Goal: Task Accomplishment & Management: Complete application form

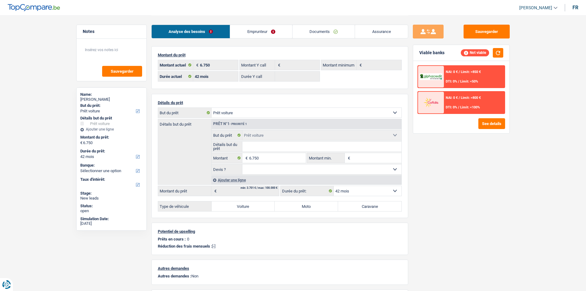
select select "car"
select select "42"
select select "car"
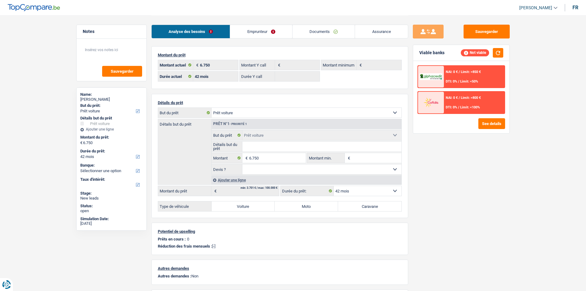
select select "car"
select select "42"
click at [326, 29] on link "Documents" at bounding box center [324, 31] width 62 height 13
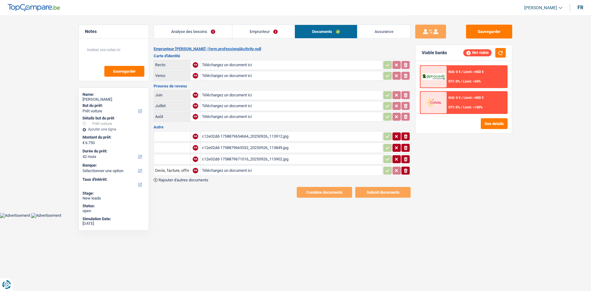
click at [288, 133] on div "c12e02dd-1758879654664_20250926_113912.jpg" at bounding box center [291, 136] width 179 height 9
click at [219, 32] on link "Analyse des besoins" at bounding box center [193, 31] width 78 height 13
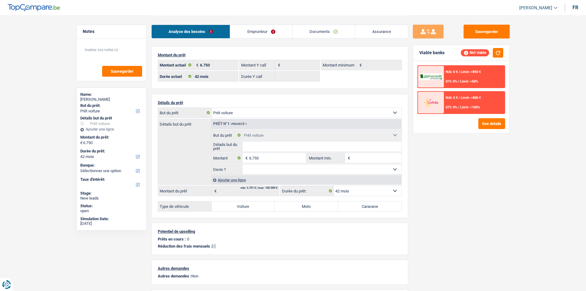
click at [321, 30] on link "Documents" at bounding box center [324, 31] width 62 height 13
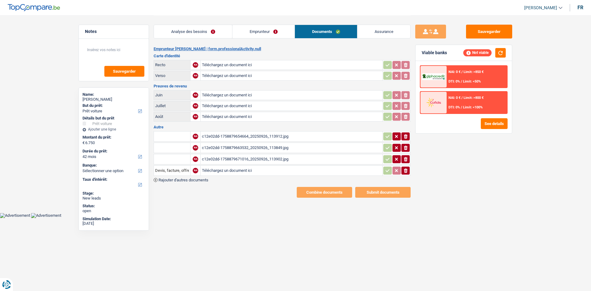
click at [277, 31] on link "Emprunteur" at bounding box center [263, 31] width 62 height 13
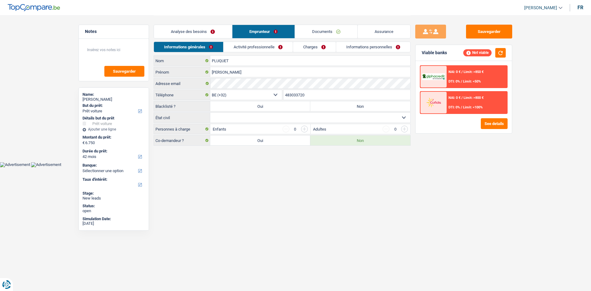
click at [324, 44] on link "Charges" at bounding box center [314, 47] width 43 height 10
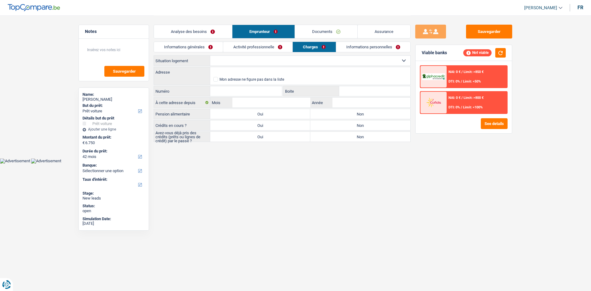
click at [357, 45] on link "Informations personnelles" at bounding box center [373, 47] width 74 height 10
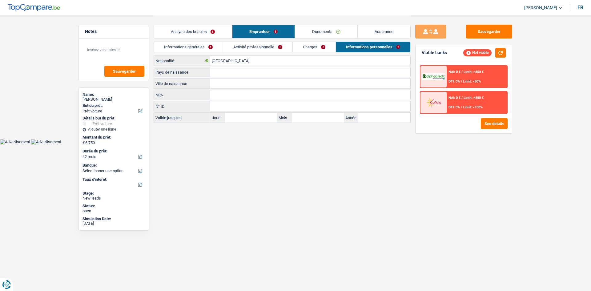
click at [219, 31] on link "Analyse des besoins" at bounding box center [193, 31] width 78 height 13
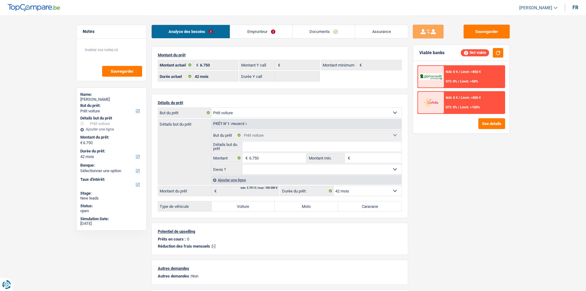
click at [286, 146] on input "Détails but du prêt" at bounding box center [322, 147] width 159 height 10
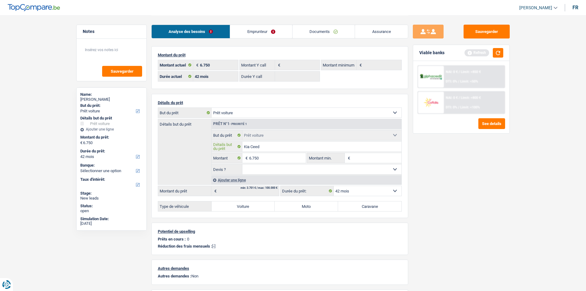
type input "Kia Ceed"
click at [277, 160] on input "6.750" at bounding box center [277, 158] width 56 height 10
click at [357, 158] on input "Montant min." at bounding box center [377, 158] width 50 height 10
paste input "6.750"
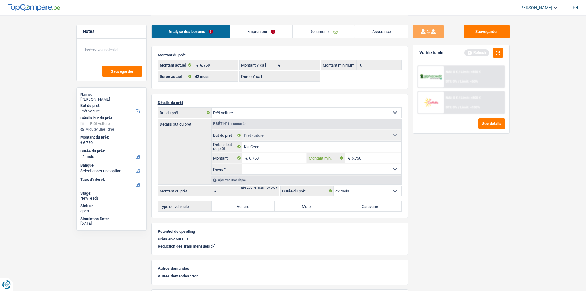
type input "6.750"
click at [331, 168] on select "Oui Non Non répondu Sélectionner une option" at bounding box center [322, 169] width 159 height 10
select select "yes"
click at [243, 164] on select "Oui Non Non répondu Sélectionner une option" at bounding box center [322, 169] width 159 height 10
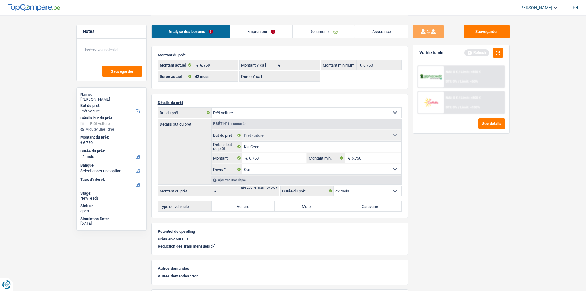
click at [252, 207] on label "Voiture" at bounding box center [243, 206] width 63 height 10
click at [252, 207] on input "Voiture" at bounding box center [243, 206] width 63 height 10
radio input "true"
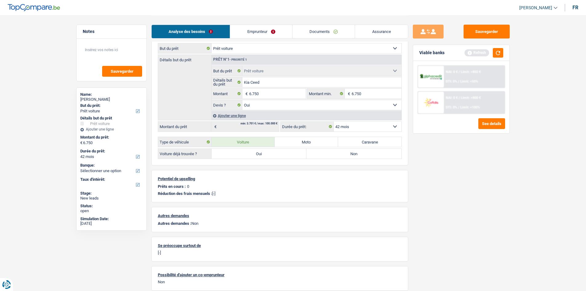
scroll to position [89, 0]
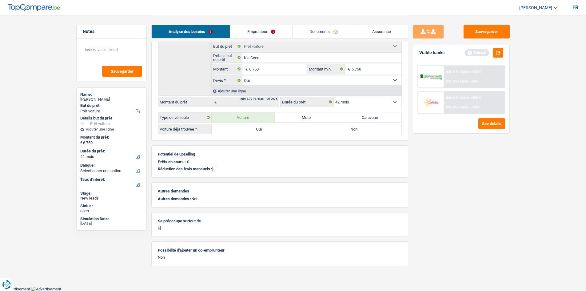
click at [274, 132] on label "Oui" at bounding box center [259, 129] width 95 height 10
click at [274, 132] on input "Oui" at bounding box center [259, 129] width 95 height 10
radio input "true"
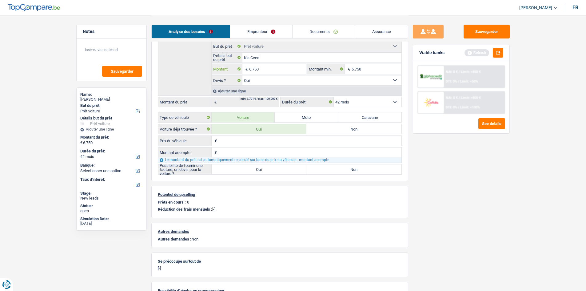
click at [269, 71] on input "6.750" at bounding box center [277, 69] width 56 height 10
click at [268, 142] on input "Prix du véhicule" at bounding box center [310, 141] width 183 height 10
paste input "6.750"
type input "6.750"
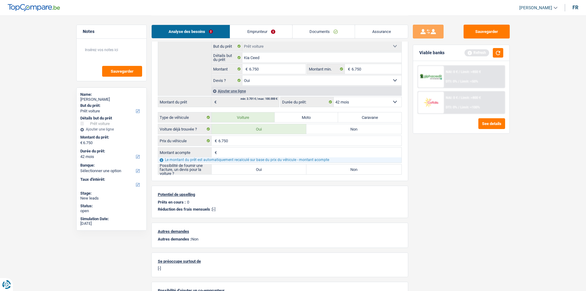
click at [260, 152] on input "Montant acompte" at bounding box center [310, 152] width 183 height 10
type input "0"
click at [274, 171] on label "Oui" at bounding box center [259, 169] width 95 height 10
click at [274, 171] on input "Oui" at bounding box center [259, 169] width 95 height 10
radio input "true"
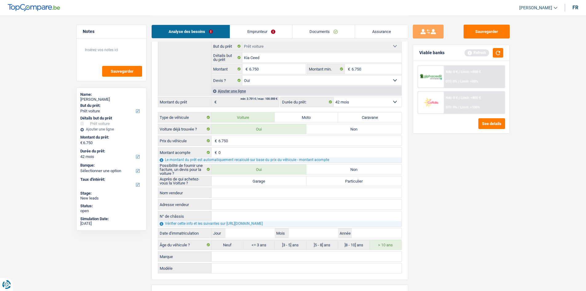
click at [272, 183] on label "Garage" at bounding box center [259, 181] width 95 height 10
click at [272, 183] on input "Garage" at bounding box center [259, 181] width 95 height 10
radio input "true"
click at [258, 233] on input "Jour" at bounding box center [250, 233] width 49 height 10
click at [269, 235] on input "12" at bounding box center [250, 233] width 49 height 10
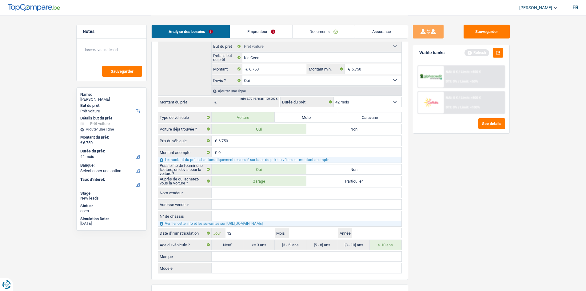
click at [269, 235] on input "12" at bounding box center [250, 233] width 49 height 10
click at [256, 234] on input "31" at bounding box center [250, 233] width 49 height 10
type input "29"
type input "4"
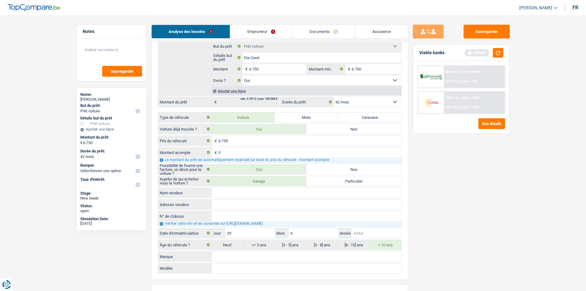
click at [373, 231] on input "Année" at bounding box center [376, 233] width 49 height 10
type input "2013"
click at [265, 33] on link "Emprunteur" at bounding box center [261, 31] width 62 height 13
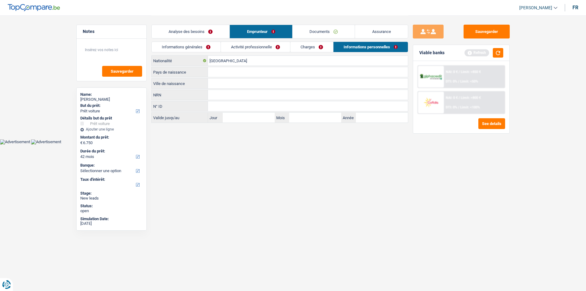
scroll to position [0, 0]
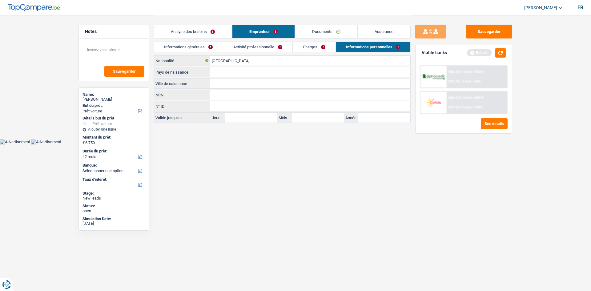
click at [208, 44] on link "Informations générales" at bounding box center [188, 47] width 69 height 10
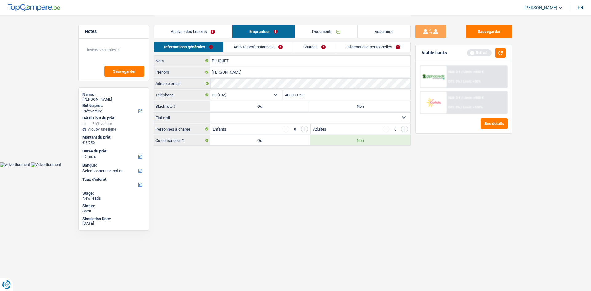
click at [348, 107] on label "Non" at bounding box center [360, 106] width 100 height 10
click at [348, 107] on input "Non" at bounding box center [360, 106] width 100 height 10
radio input "true"
click at [465, 176] on div "Sauvegarder Viable banks Refresh NAI: 0 € / Limit: >850 € DTI: 0% / Limit: <50%…" at bounding box center [464, 153] width 106 height 256
click at [264, 118] on select "Célibataire Marié(e) Cohabitant(e) légal(e) Divorcé(e) Veuf(ve) Séparé (de fait…" at bounding box center [310, 118] width 200 height 10
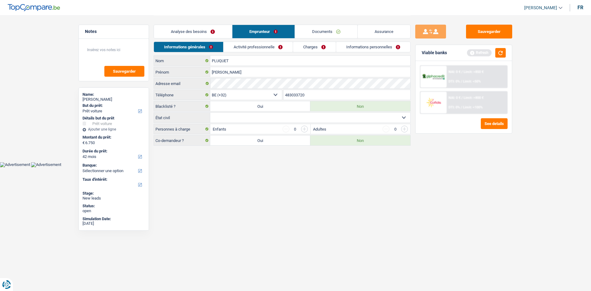
click at [210, 113] on select "Célibataire Marié(e) Cohabitant(e) légal(e) Divorcé(e) Veuf(ve) Séparé (de fait…" at bounding box center [310, 118] width 200 height 10
click at [268, 121] on select "Célibataire Marié(e) Cohabitant(e) légal(e) Divorcé(e) Veuf(ve) Séparé (de fait…" at bounding box center [310, 118] width 200 height 10
select select "married"
click at [210, 113] on select "Célibataire Marié(e) Cohabitant(e) légal(e) Divorcé(e) Veuf(ve) Séparé (de fait…" at bounding box center [310, 118] width 200 height 10
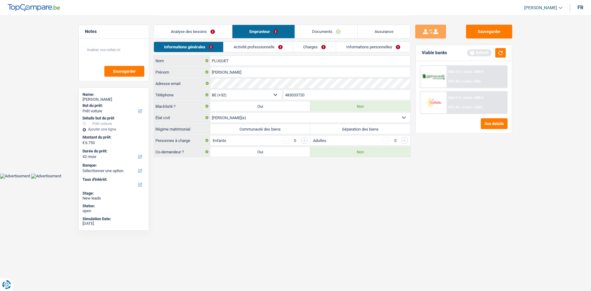
click at [263, 129] on label "Communauté des biens" at bounding box center [260, 129] width 100 height 10
click at [263, 129] on input "Communauté des biens" at bounding box center [260, 129] width 100 height 10
radio input "true"
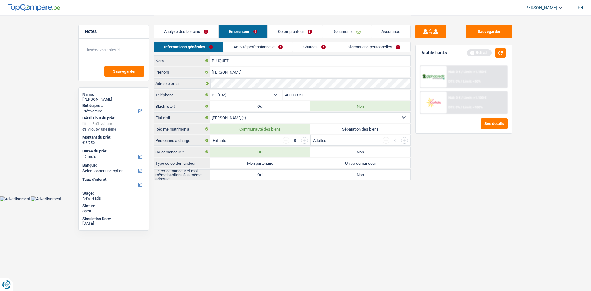
click at [276, 163] on label "Mon partenaire" at bounding box center [260, 163] width 100 height 10
click at [276, 163] on input "Mon partenaire" at bounding box center [260, 163] width 100 height 10
radio input "true"
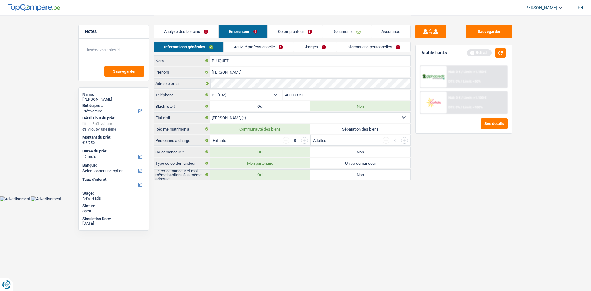
click at [282, 176] on label "Oui" at bounding box center [260, 175] width 100 height 10
click at [282, 176] on input "Oui" at bounding box center [260, 175] width 100 height 10
click at [355, 201] on html "Vous avez le contrôle de vos données Nous utilisons des cookies, tout comme nos…" at bounding box center [295, 100] width 591 height 201
click at [268, 47] on link "Activité professionnelle" at bounding box center [258, 47] width 69 height 10
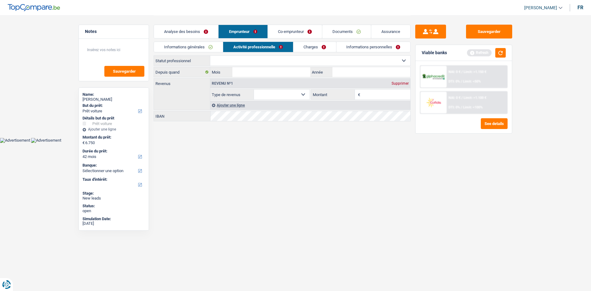
click at [285, 59] on select "Ouvrier Employé privé Employé public Invalide Indépendant Pensionné Chômeur Mut…" at bounding box center [310, 61] width 200 height 10
select select "worker"
click at [210, 56] on select "Ouvrier Employé privé Employé public Invalide Indépendant Pensionné Chômeur Mut…" at bounding box center [310, 61] width 200 height 10
select select "netSalary"
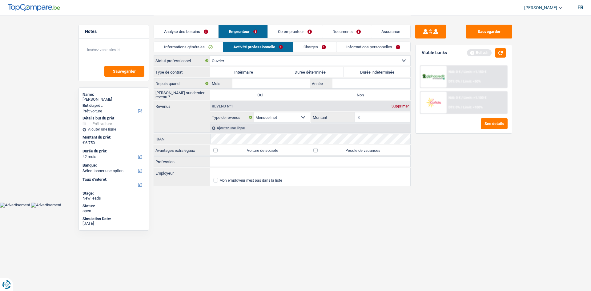
click at [332, 62] on select "Ouvrier Employé privé Employé public Invalide Indépendant Pensionné Chômeur Mut…" at bounding box center [310, 61] width 200 height 10
select select "retired"
click at [210, 56] on select "Ouvrier Employé privé Employé public Invalide Indépendant Pensionné Chômeur Mut…" at bounding box center [310, 61] width 200 height 10
select select "pension"
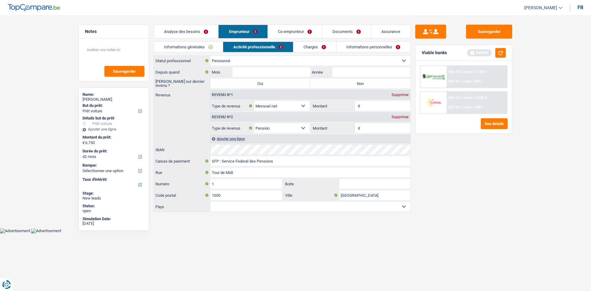
click at [295, 66] on div "Ouvrier Employé privé Employé public Invalide Indépendant Pensionné Chômeur Mut…" at bounding box center [282, 133] width 257 height 157
click at [294, 73] on input "Mois" at bounding box center [271, 72] width 78 height 10
click at [252, 208] on select "Belgique [GEOGRAPHIC_DATA] Sélectionner une option" at bounding box center [310, 207] width 200 height 10
select select "BE"
click at [210, 202] on select "Belgique [GEOGRAPHIC_DATA] Sélectionner une option" at bounding box center [310, 207] width 200 height 10
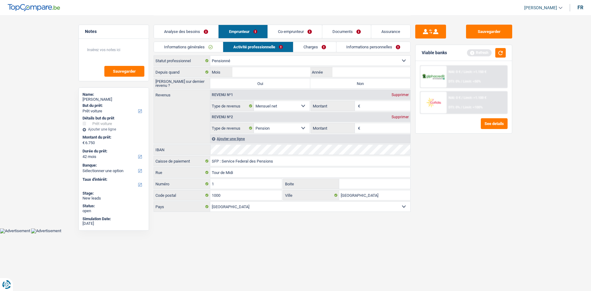
click at [296, 66] on div "Ouvrier Employé privé Employé public Invalide Indépendant Pensionné Chômeur Mut…" at bounding box center [282, 133] width 257 height 157
click at [296, 71] on input "Mois" at bounding box center [271, 72] width 78 height 10
type input "9"
click at [375, 75] on input "Année" at bounding box center [371, 72] width 78 height 10
type input "2024"
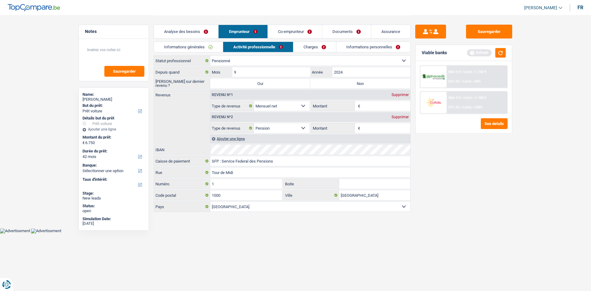
click at [356, 83] on label "Non" at bounding box center [360, 83] width 100 height 10
click at [356, 83] on input "Non" at bounding box center [360, 83] width 100 height 10
radio input "true"
click at [437, 148] on div "Sauvegarder Viable banks Refresh NAI: 0 € / Limit: >1.150 € DTI: 0% / Limit: <5…" at bounding box center [464, 153] width 106 height 256
click at [375, 129] on input "Montant" at bounding box center [386, 128] width 49 height 10
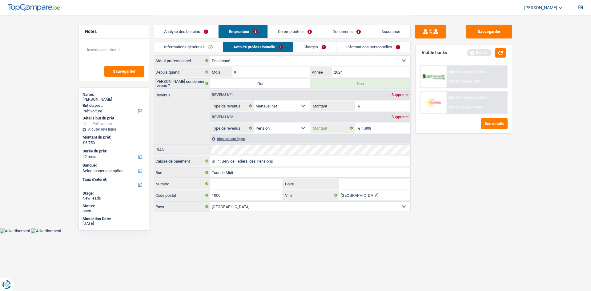
type input "1.808"
click at [402, 92] on div "Revenu nº1 Supprimer" at bounding box center [310, 95] width 200 height 10
click at [402, 93] on div "Supprimer" at bounding box center [400, 95] width 20 height 4
select select "pension"
type input "1.808"
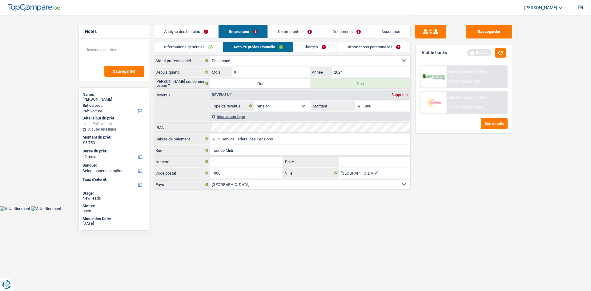
click at [313, 49] on link "Charges" at bounding box center [314, 47] width 43 height 10
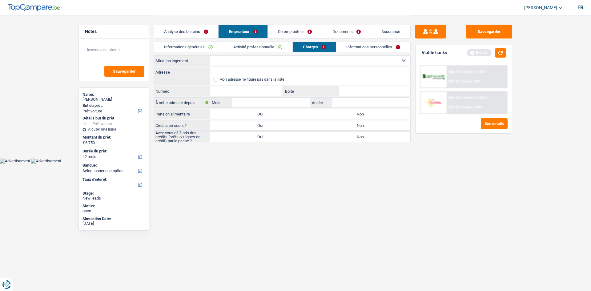
click at [285, 62] on select "Locataire Propriétaire avec prêt hypothécaire Propriétaire sans prêt hypothécai…" at bounding box center [310, 61] width 200 height 10
select select "rents"
click at [210, 56] on select "Locataire Propriétaire avec prêt hypothécaire Propriétaire sans prêt hypothécai…" at bounding box center [310, 61] width 200 height 10
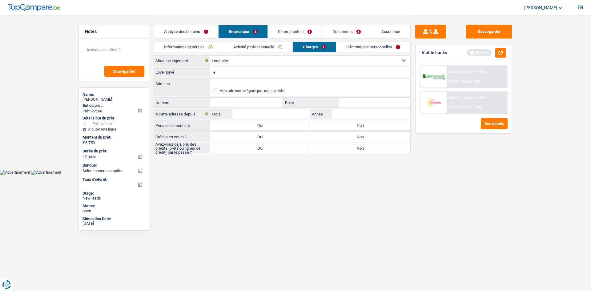
click at [296, 71] on input "Loyer payé" at bounding box center [313, 72] width 193 height 10
type input "349"
click at [260, 83] on input "Adresse" at bounding box center [310, 83] width 200 height 10
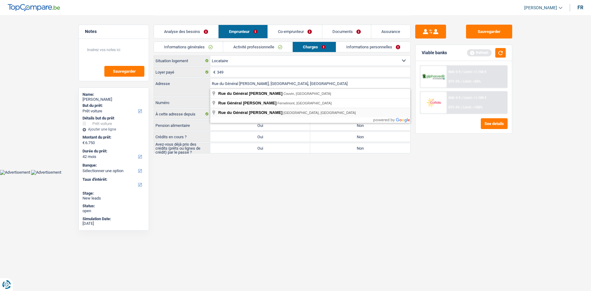
type input "[GEOGRAPHIC_DATA][PERSON_NAME], 7500, [GEOGRAPHIC_DATA], [GEOGRAPHIC_DATA]"
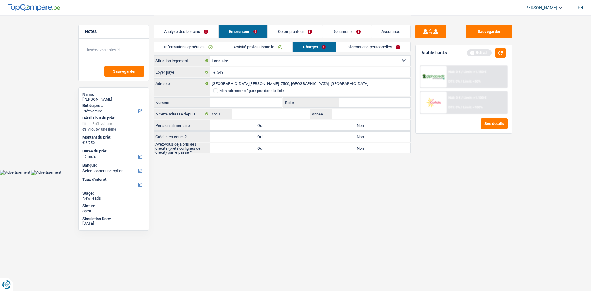
click at [265, 103] on input "Numéro" at bounding box center [246, 103] width 72 height 10
type input "156"
click at [346, 105] on input "Boite" at bounding box center [374, 103] width 71 height 10
type input "156"
click at [288, 111] on input "Mois" at bounding box center [271, 114] width 78 height 10
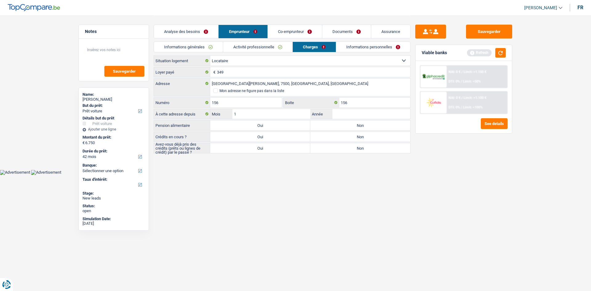
type input "1"
click at [352, 112] on input "Année" at bounding box center [371, 114] width 78 height 10
type input "2020"
click at [344, 125] on label "Non" at bounding box center [360, 125] width 100 height 10
click at [344, 125] on input "Non" at bounding box center [360, 125] width 100 height 10
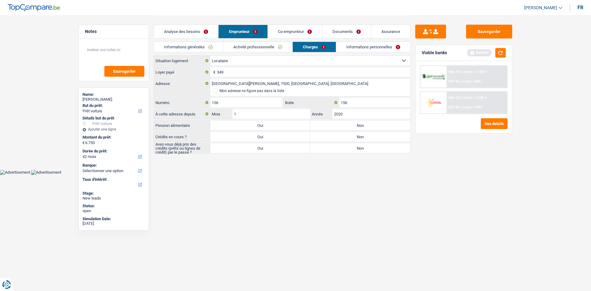
radio input "true"
click at [294, 138] on label "Oui" at bounding box center [260, 137] width 100 height 10
click at [294, 138] on input "Oui" at bounding box center [260, 137] width 100 height 10
radio input "true"
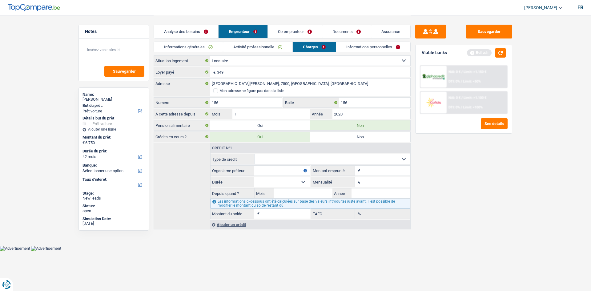
click at [340, 158] on select "Carte ou ouverture de crédit Prêt hypothécaire Vente à tempérament Prêt à tempé…" at bounding box center [333, 159] width 156 height 10
select select "personalLoan"
type input "0"
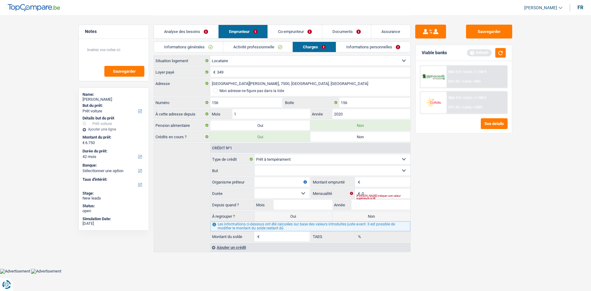
click at [330, 169] on select "Confort maison: meubles, textile, peinture, électroménager, outillage non-profe…" at bounding box center [333, 171] width 156 height 10
select select "homeFurnishingOrRelocation"
click at [255, 166] on select "Confort maison: meubles, textile, peinture, électroménager, outillage non-profe…" at bounding box center [333, 171] width 156 height 10
click at [367, 178] on input "Montant" at bounding box center [386, 182] width 49 height 10
click at [380, 182] on input "Montant" at bounding box center [386, 182] width 49 height 10
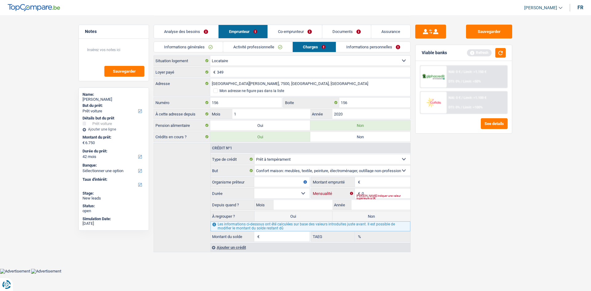
click at [369, 193] on input "0" at bounding box center [386, 193] width 49 height 10
click at [370, 192] on input "0" at bounding box center [386, 193] width 49 height 10
type input "185"
drag, startPoint x: 461, startPoint y: 186, endPoint x: 455, endPoint y: 181, distance: 7.2
click at [460, 184] on div "Sauvegarder Viable banks Refresh NAI: 0 € / Limit: >1.150 € DTI: 0% / Limit: <5…" at bounding box center [464, 153] width 106 height 256
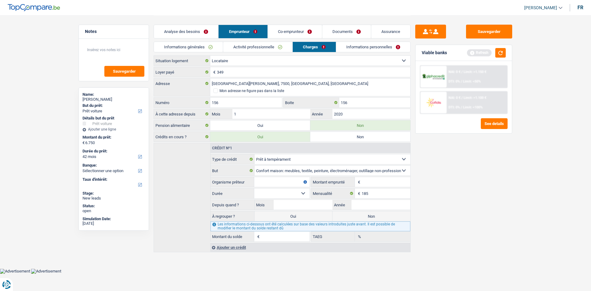
click at [390, 177] on input "Montant" at bounding box center [386, 182] width 49 height 10
type input "3.000"
drag, startPoint x: 479, startPoint y: 192, endPoint x: 476, endPoint y: 190, distance: 3.3
click at [479, 191] on div "Sauvegarder Viable banks Refresh NAI: 0 € / Limit: >1.150 € DTI: 0% / Limit: <5…" at bounding box center [464, 153] width 106 height 256
click at [298, 189] on select "12 mois 18 mois 24 mois 30 mois Sélectionner une option" at bounding box center [281, 193] width 55 height 10
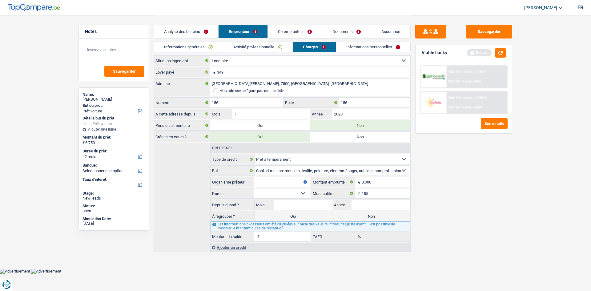
select select "30"
click at [254, 188] on select "12 mois 18 mois 24 mois 30 mois Sélectionner une option" at bounding box center [281, 193] width 55 height 10
click at [457, 195] on div "Sauvegarder Viable banks Refresh NAI: 0 € / Limit: >1.150 € DTI: 0% / Limit: <5…" at bounding box center [464, 153] width 106 height 256
click at [271, 182] on input "Organisme prêteur" at bounding box center [281, 182] width 55 height 10
click at [324, 207] on input "Mois" at bounding box center [303, 205] width 59 height 10
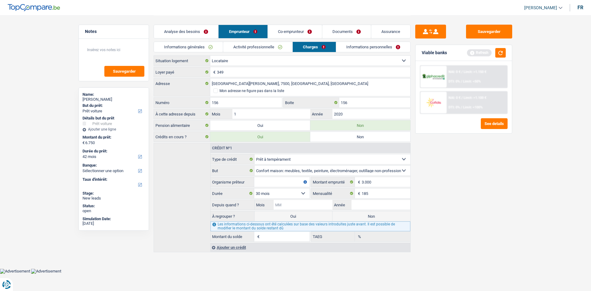
click at [311, 206] on input "Mois" at bounding box center [303, 205] width 59 height 10
type input "10"
click at [377, 203] on input "Année" at bounding box center [381, 205] width 59 height 10
type input "2024"
type input "2.323"
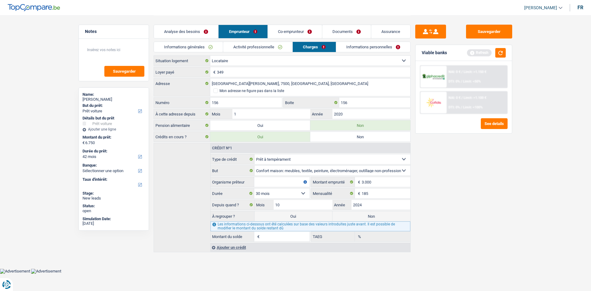
type input "70,33"
click at [291, 182] on input "Organisme prêteur" at bounding box center [281, 182] width 55 height 10
click at [286, 180] on input "Organisme prêteur" at bounding box center [281, 182] width 55 height 10
click at [287, 182] on input "Organisme prêteur" at bounding box center [281, 182] width 55 height 10
type input "C"
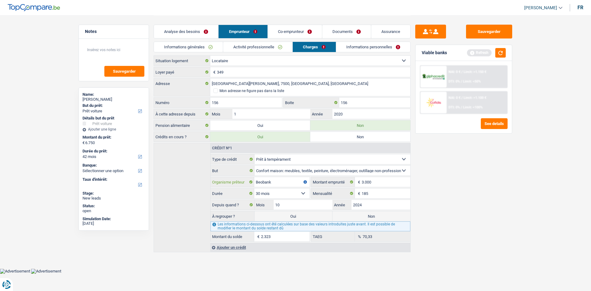
type input "Beobank"
click at [358, 45] on link "Informations personnelles" at bounding box center [373, 47] width 74 height 10
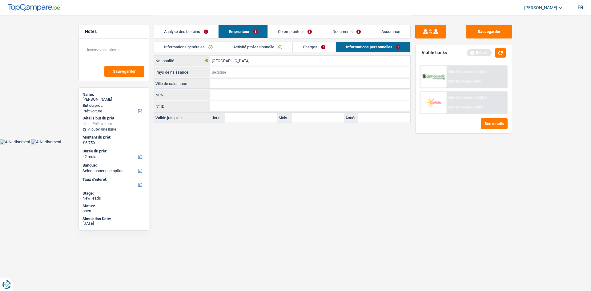
click at [252, 70] on input "Pays de naissance" at bounding box center [310, 72] width 200 height 10
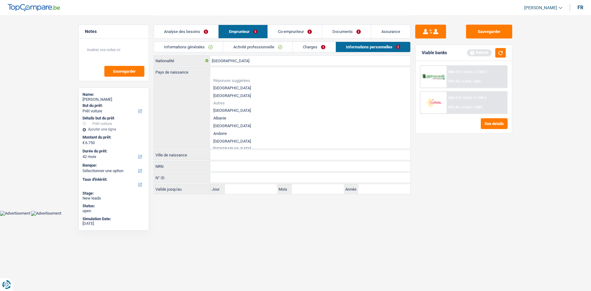
click at [223, 84] on li "[GEOGRAPHIC_DATA]" at bounding box center [310, 88] width 200 height 8
type input "[GEOGRAPHIC_DATA]"
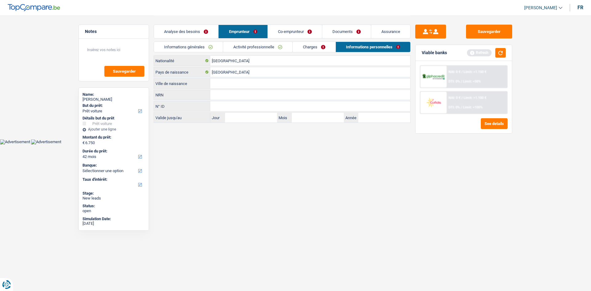
click at [235, 82] on input "Ville de naissance" at bounding box center [310, 83] width 200 height 10
type input "Tournai"
click at [282, 32] on link "Co-emprunteur" at bounding box center [295, 31] width 54 height 13
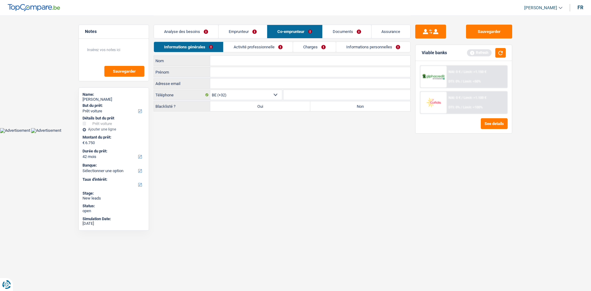
click at [242, 62] on input "Nom" at bounding box center [310, 61] width 200 height 10
type input "Clapette"
click at [244, 72] on input "Prénom" at bounding box center [310, 72] width 200 height 10
type input "[PERSON_NAME]"
click at [249, 33] on link "Emprunteur" at bounding box center [243, 31] width 48 height 13
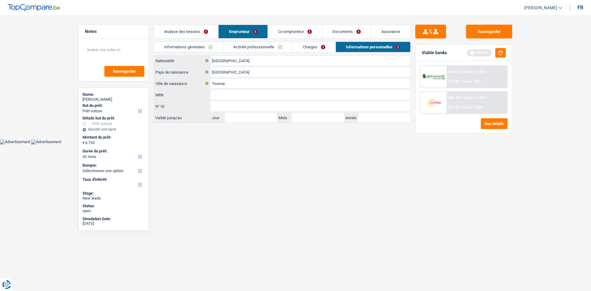
click at [216, 47] on link "Informations générales" at bounding box center [188, 47] width 69 height 10
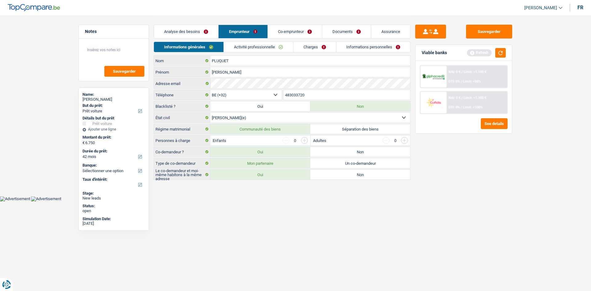
click at [296, 30] on link "Co-emprunteur" at bounding box center [295, 31] width 54 height 13
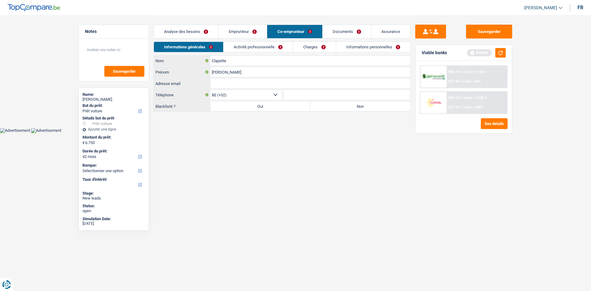
click at [250, 83] on input "Adresse email" at bounding box center [310, 83] width 200 height 10
paste input "[EMAIL_ADDRESS][DOMAIN_NAME]"
type input "[EMAIL_ADDRESS][DOMAIN_NAME]"
click at [247, 33] on link "Emprunteur" at bounding box center [243, 31] width 48 height 13
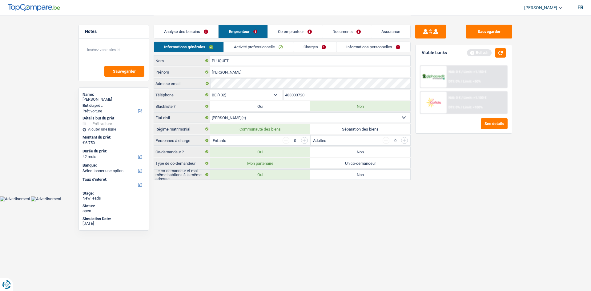
click at [315, 96] on input "483033720" at bounding box center [347, 95] width 127 height 10
click at [293, 32] on link "Co-emprunteur" at bounding box center [295, 31] width 54 height 13
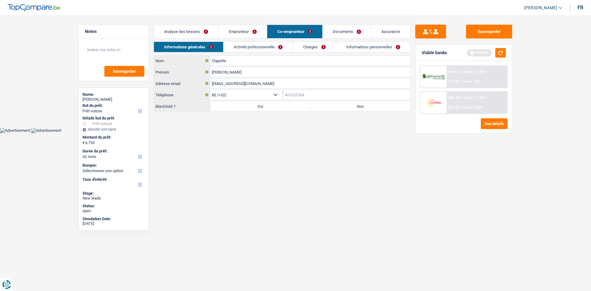
click at [304, 98] on input "Téléphone" at bounding box center [347, 95] width 127 height 10
paste input "483033720"
type input "483033720"
click at [332, 104] on label "Non" at bounding box center [360, 106] width 100 height 10
click at [332, 104] on input "Non" at bounding box center [360, 106] width 100 height 10
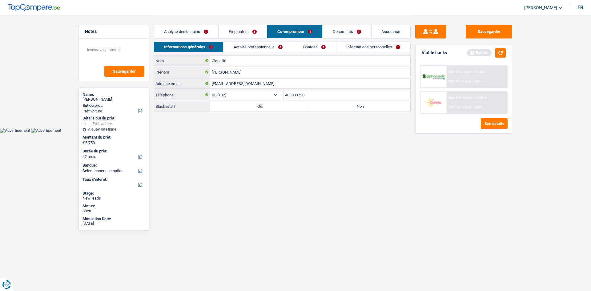
radio input "true"
click at [268, 55] on div "Informations générales Activité professionnelle Charges Informations personnell…" at bounding box center [282, 49] width 257 height 14
click at [271, 50] on link "Activité professionnelle" at bounding box center [258, 47] width 69 height 10
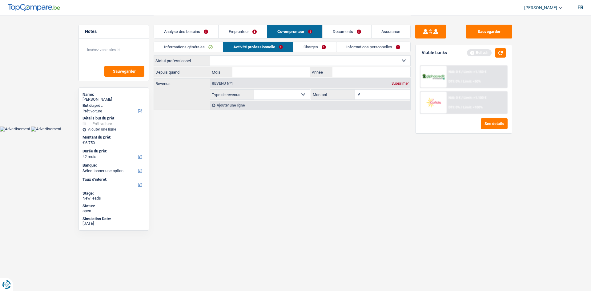
click at [292, 62] on select "Ouvrier Employé privé Employé public Invalide Indépendant Pensionné Chômeur Mut…" at bounding box center [310, 61] width 200 height 10
select select "retired"
click at [210, 56] on select "Ouvrier Employé privé Employé public Invalide Indépendant Pensionné Chômeur Mut…" at bounding box center [310, 61] width 200 height 10
select select "pension"
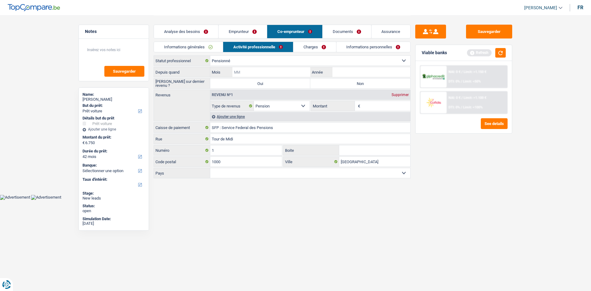
click at [290, 72] on input "Mois" at bounding box center [271, 72] width 78 height 10
click at [338, 80] on label "Non" at bounding box center [360, 83] width 100 height 10
click at [338, 80] on input "Non" at bounding box center [360, 83] width 100 height 10
radio input "true"
click at [294, 75] on input "Mois" at bounding box center [271, 72] width 78 height 10
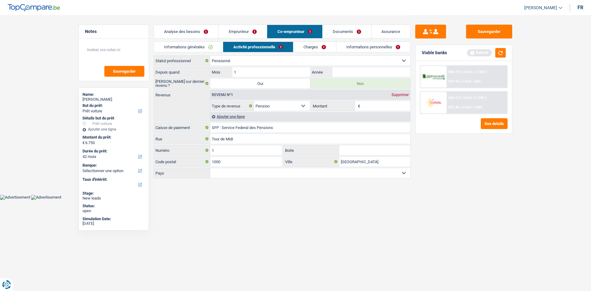
type input "11"
type input "2024"
click at [252, 173] on select "Belgique [GEOGRAPHIC_DATA] Sélectionner une option" at bounding box center [310, 173] width 200 height 10
select select "BE"
click at [210, 168] on select "Belgique [GEOGRAPHIC_DATA] Sélectionner une option" at bounding box center [310, 173] width 200 height 10
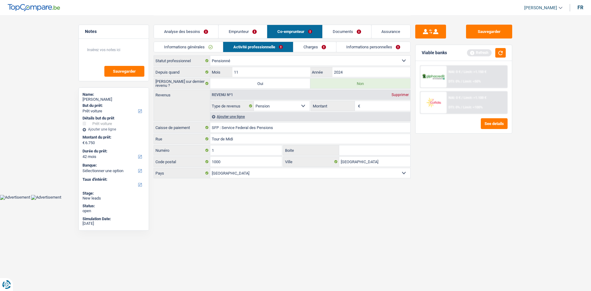
click at [371, 108] on input "Montant" at bounding box center [386, 106] width 49 height 10
type input "617"
click at [457, 143] on div "Sauvegarder Viable banks Refresh NAI: 0 € / Limit: >1.150 € DTI: 0% / Limit: <5…" at bounding box center [464, 153] width 106 height 256
click at [316, 49] on link "Charges" at bounding box center [314, 47] width 43 height 10
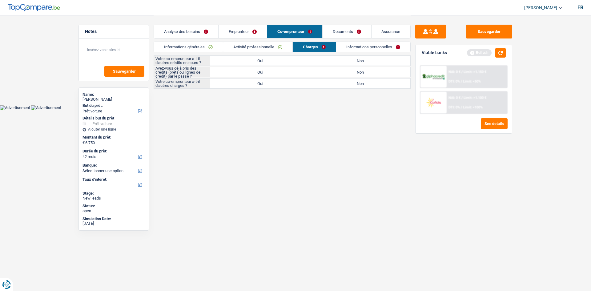
click at [279, 47] on link "Activité professionnelle" at bounding box center [257, 47] width 69 height 10
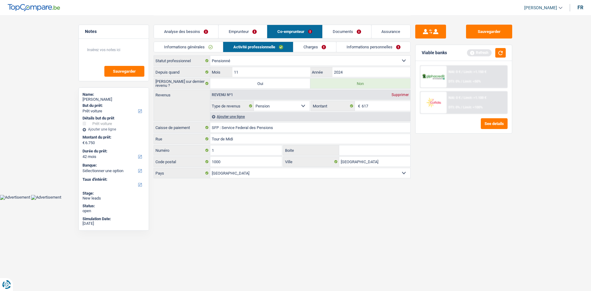
click at [439, 169] on div "Sauvegarder Viable banks Refresh NAI: 0 € / Limit: >1.150 € DTI: 0% / Limit: <5…" at bounding box center [464, 153] width 106 height 256
click at [244, 115] on div "Ajouter une ligne" at bounding box center [310, 116] width 200 height 9
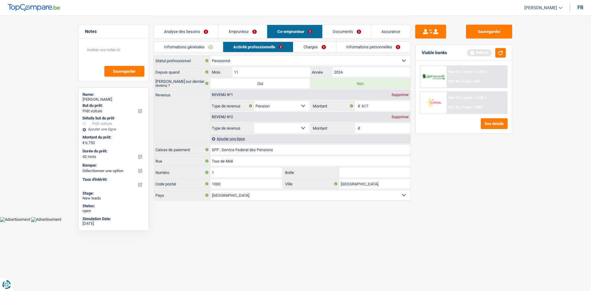
click at [288, 120] on div "Revenu nº2 Supprimer" at bounding box center [310, 117] width 200 height 10
click at [289, 126] on select "Allocation d'handicap Allocations chômage Allocations familiales Chèques repas …" at bounding box center [282, 128] width 56 height 10
select select "socialSecurity"
click at [254, 123] on select "Allocation d'handicap Allocations chômage Allocations familiales Chèques repas …" at bounding box center [282, 128] width 56 height 10
click at [377, 129] on input "Montant" at bounding box center [386, 128] width 49 height 10
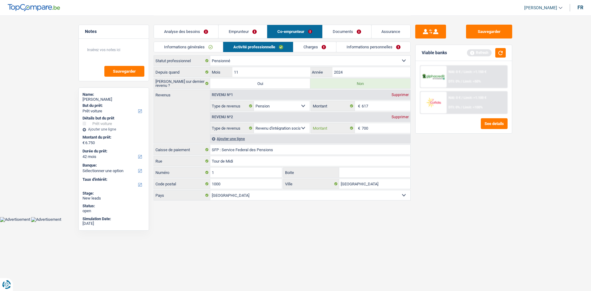
type input "700"
click at [325, 48] on link "Charges" at bounding box center [314, 47] width 43 height 10
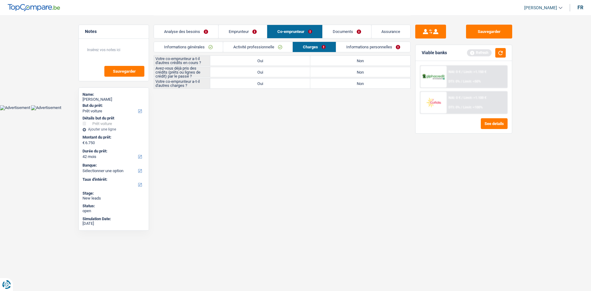
click at [338, 60] on label "Non" at bounding box center [360, 61] width 100 height 10
click at [338, 60] on input "Non" at bounding box center [360, 61] width 100 height 10
radio input "true"
click at [286, 68] on label "Oui" at bounding box center [260, 72] width 100 height 10
click at [286, 68] on input "Oui" at bounding box center [260, 72] width 100 height 10
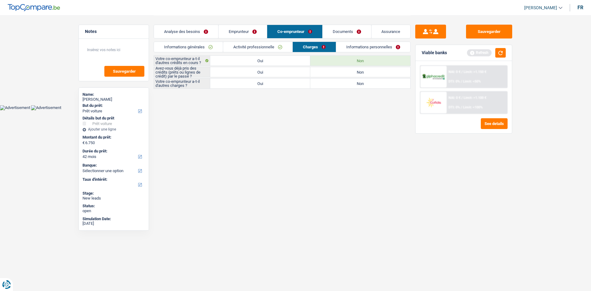
radio input "true"
click at [359, 82] on label "Non" at bounding box center [360, 83] width 100 height 10
click at [359, 82] on input "Non" at bounding box center [360, 83] width 100 height 10
radio input "true"
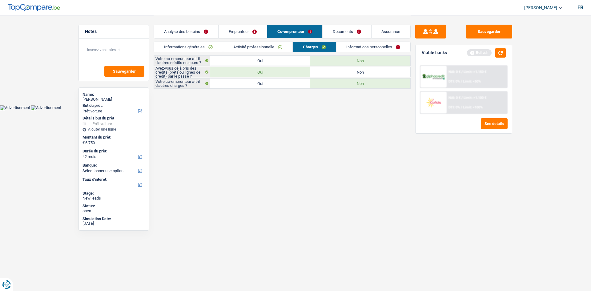
click at [364, 44] on link "Informations personnelles" at bounding box center [373, 47] width 74 height 10
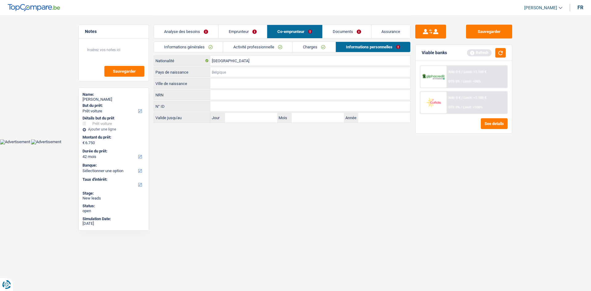
click at [267, 70] on input "Pays de naissance" at bounding box center [310, 72] width 200 height 10
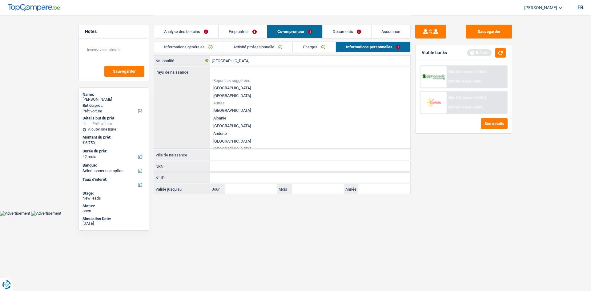
click at [223, 87] on li "[GEOGRAPHIC_DATA]" at bounding box center [310, 88] width 200 height 8
type input "[GEOGRAPHIC_DATA]"
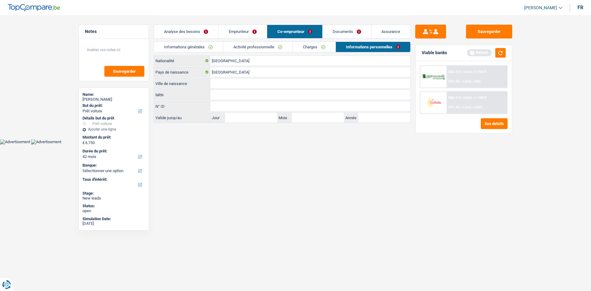
click at [237, 83] on input "Ville de naissance" at bounding box center [310, 83] width 200 height 10
type input "Blondain"
click at [349, 144] on html "Vous avez le contrôle de vos données Nous utilisons des cookies, tout comme nos…" at bounding box center [295, 72] width 591 height 144
click at [357, 144] on html "Vous avez le contrôle de vos données Nous utilisons des cookies, tout comme nos…" at bounding box center [295, 72] width 591 height 144
click at [338, 144] on html "Vous avez le contrôle de vos données Nous utilisons des cookies, tout comme nos…" at bounding box center [295, 72] width 591 height 144
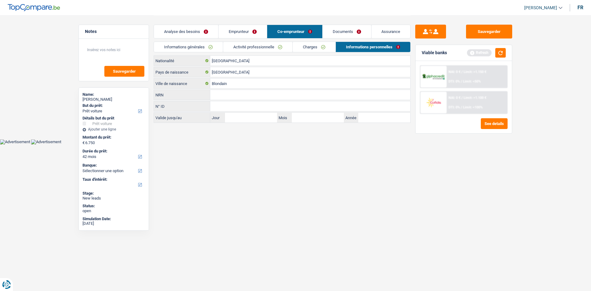
click at [235, 32] on link "Emprunteur" at bounding box center [243, 31] width 48 height 13
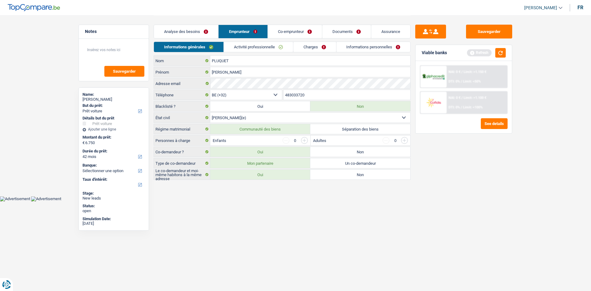
click at [213, 32] on link "Analyse des besoins" at bounding box center [186, 31] width 64 height 13
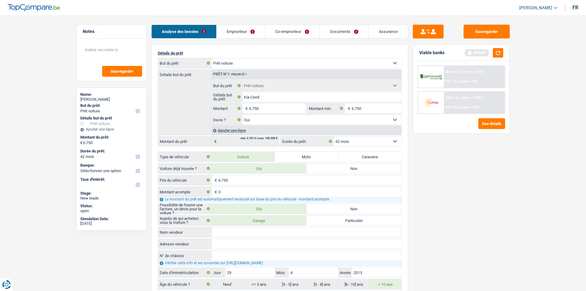
scroll to position [62, 0]
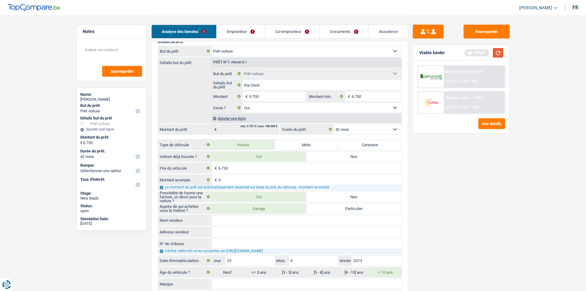
click at [500, 56] on button "button" at bounding box center [498, 53] width 10 height 10
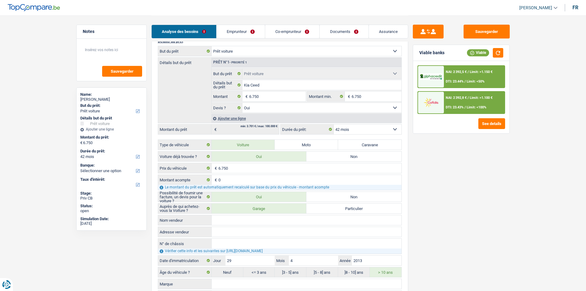
click at [251, 29] on link "Emprunteur" at bounding box center [241, 31] width 48 height 13
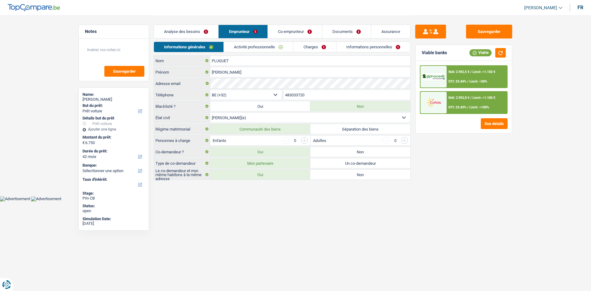
click at [297, 30] on link "Co-emprunteur" at bounding box center [295, 31] width 54 height 13
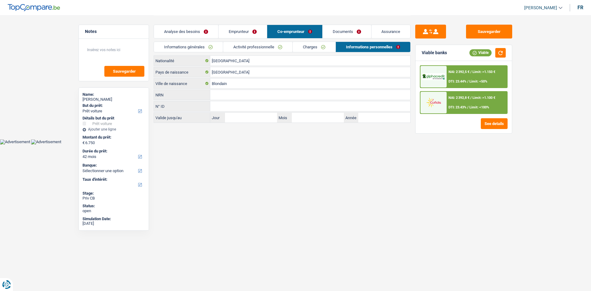
click at [278, 46] on link "Activité professionnelle" at bounding box center [257, 47] width 69 height 10
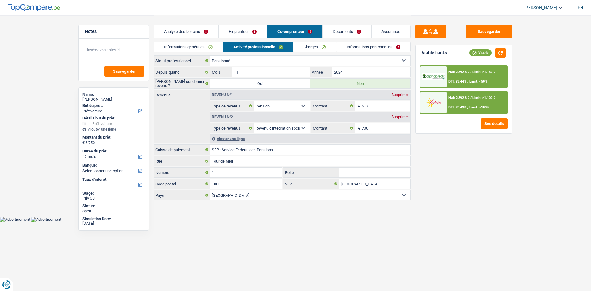
click at [401, 115] on div "Supprimer" at bounding box center [400, 117] width 20 height 4
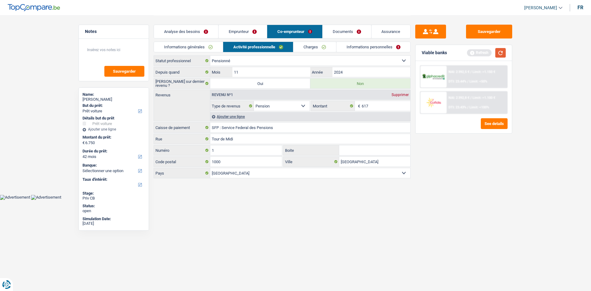
click at [502, 50] on button "button" at bounding box center [500, 53] width 10 height 10
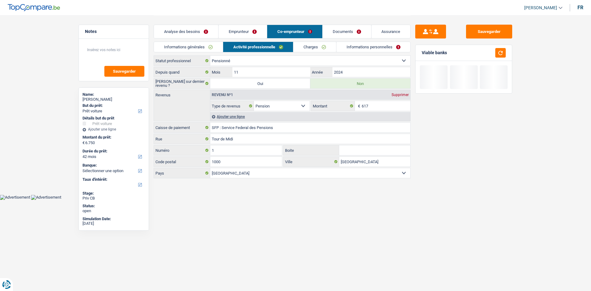
click at [315, 48] on link "Charges" at bounding box center [314, 47] width 43 height 10
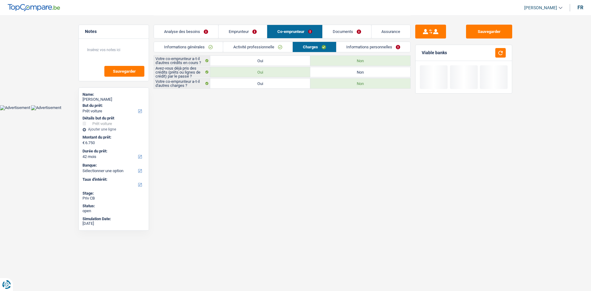
click at [364, 48] on link "Informations personnelles" at bounding box center [373, 47] width 74 height 10
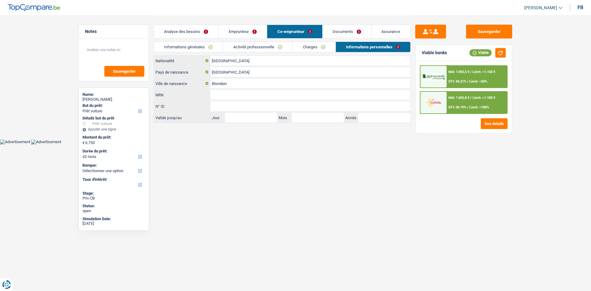
click at [203, 30] on link "Analyse des besoins" at bounding box center [186, 31] width 64 height 13
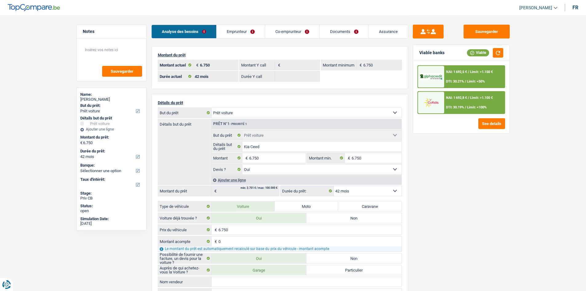
click at [429, 199] on div "Sauvegarder Viable banks Viable NAI: 1 692,5 € / Limit: >1.150 € DTI: 30.21% / …" at bounding box center [462, 153] width 106 height 256
click at [462, 172] on div "Sauvegarder Viable banks Viable NAI: 1 692,5 € / Limit: >1.150 € DTI: 30.21% / …" at bounding box center [462, 153] width 106 height 256
click at [348, 27] on link "Documents" at bounding box center [344, 31] width 49 height 13
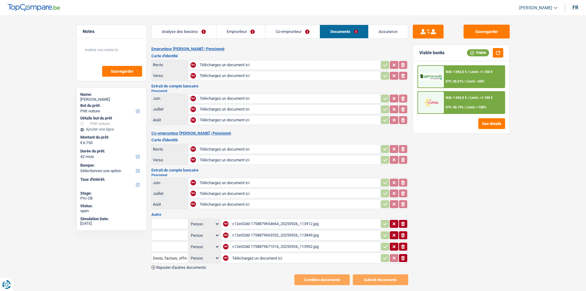
click at [309, 224] on div "c12e02dd-1758879654664_20250926_113912.jpg" at bounding box center [305, 223] width 147 height 9
click at [322, 234] on div "c12e02dd-1758879663532_20250926_113849.jpg" at bounding box center [305, 235] width 147 height 9
click at [326, 245] on div "c12e02dd-1758879671016_20250926_113902.jpg" at bounding box center [305, 246] width 147 height 9
drag, startPoint x: 120, startPoint y: 56, endPoint x: 134, endPoint y: 49, distance: 15.8
click at [120, 56] on textarea at bounding box center [111, 52] width 61 height 18
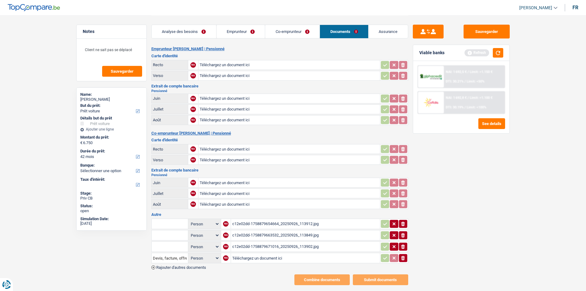
click at [201, 34] on link "Analyse des besoins" at bounding box center [184, 31] width 65 height 13
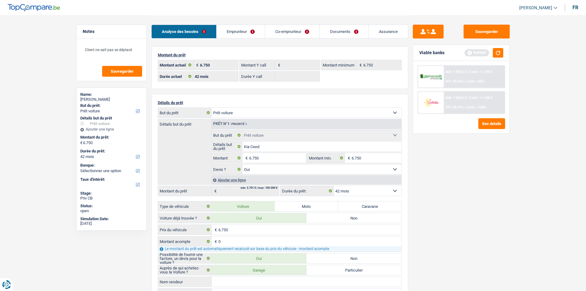
click at [480, 176] on div "Sauvegarder Viable banks Refresh NAI: 1 692,5 € / Limit: >1.150 € DTI: 30.21% /…" at bounding box center [462, 153] width 106 height 256
click at [497, 53] on button "button" at bounding box center [498, 53] width 10 height 10
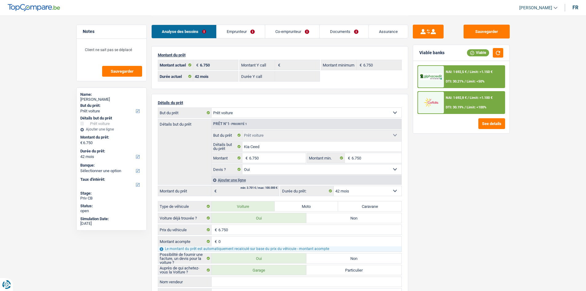
click at [475, 100] on div "NAI: 1 692,8 € / Limit: >1.100 € DTI: 30.19% / Limit: <100%" at bounding box center [474, 103] width 61 height 22
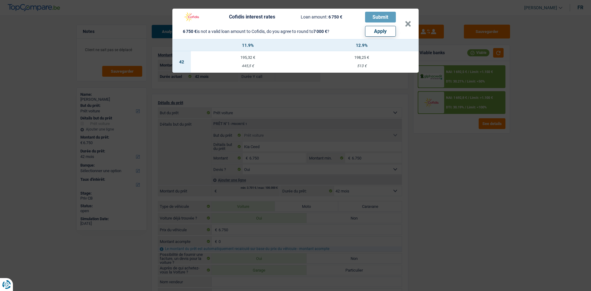
click at [468, 156] on div "Cofidis interest rates Loan amount: 6 750 € Submit 6 750 € is not a valid loan …" at bounding box center [295, 145] width 591 height 291
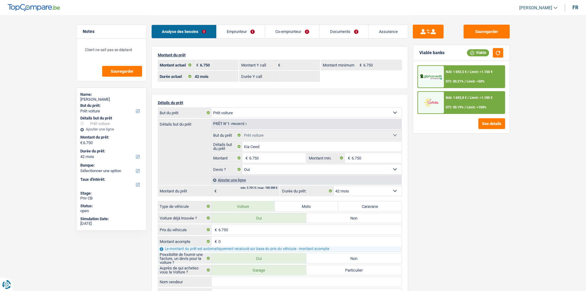
click at [475, 74] on div "NAI: 1 692,5 € / Limit: >1.150 € DTI: 30.21% / Limit: <50%" at bounding box center [474, 77] width 61 height 22
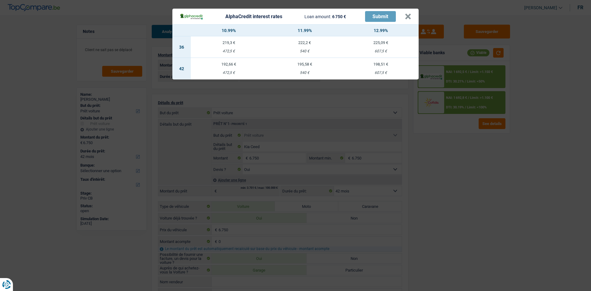
click at [469, 160] on div "AlphaCredit interest rates Loan amount: 6 750 € Submit × 10.99% 11.99% 12.99% 3…" at bounding box center [295, 145] width 591 height 291
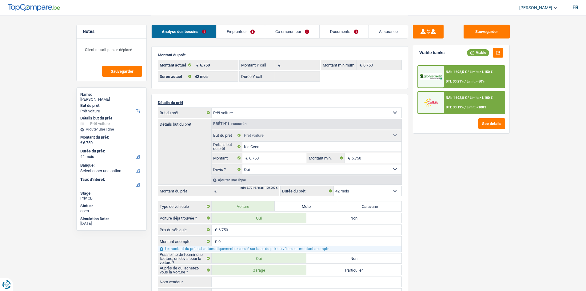
click at [478, 106] on span "Limit: <100%" at bounding box center [477, 107] width 20 height 4
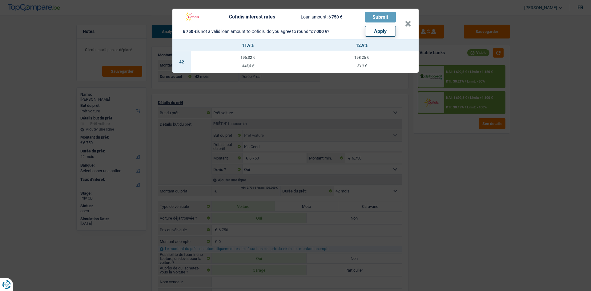
click at [457, 158] on div "Cofidis interest rates Loan amount: 6 750 € Submit 6 750 € is not a valid loan …" at bounding box center [295, 145] width 591 height 291
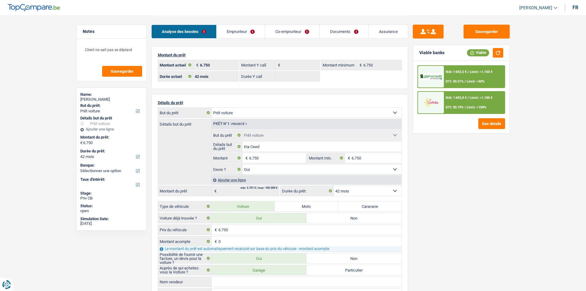
click at [464, 81] on span "DTI: 30.21%" at bounding box center [455, 81] width 18 height 4
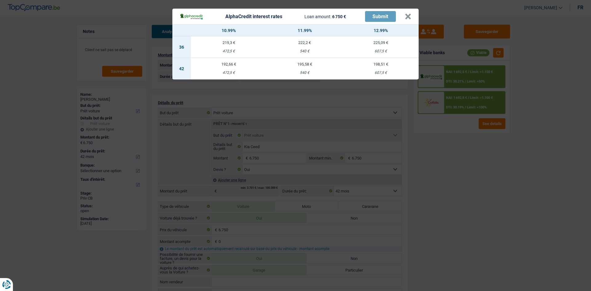
click at [467, 166] on div "AlphaCredit interest rates Loan amount: 6 750 € Submit × 10.99% 11.99% 12.99% 3…" at bounding box center [295, 145] width 591 height 291
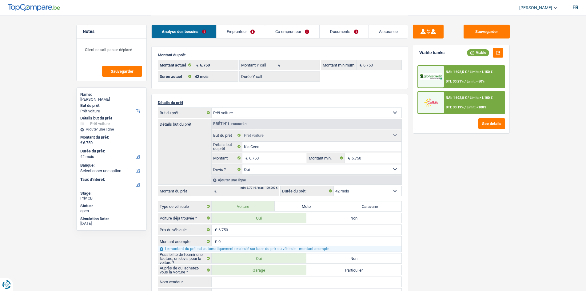
click at [467, 166] on div "Sauvegarder Viable banks Viable NAI: 1 692,5 € / Limit: >1.150 € DTI: 30.21% / …" at bounding box center [462, 153] width 106 height 256
drag, startPoint x: 52, startPoint y: 72, endPoint x: 57, endPoint y: 3, distance: 69.1
click at [52, 72] on main "Notes Client ne sait pas se déplacé Sauvegarder Name: [PERSON_NAME] But du prêt…" at bounding box center [293, 242] width 586 height 485
click at [340, 30] on link "Documents" at bounding box center [344, 31] width 49 height 13
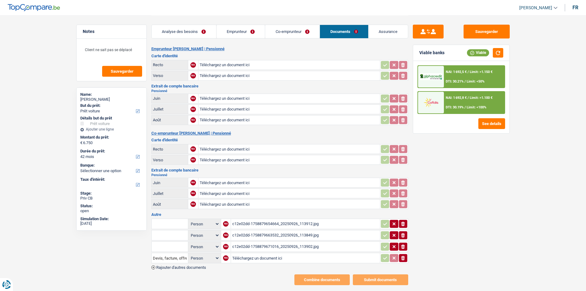
click at [326, 247] on div "c12e02dd-1758879671016_20250926_113902.jpg" at bounding box center [305, 246] width 147 height 9
click at [254, 34] on link "Emprunteur" at bounding box center [241, 31] width 49 height 13
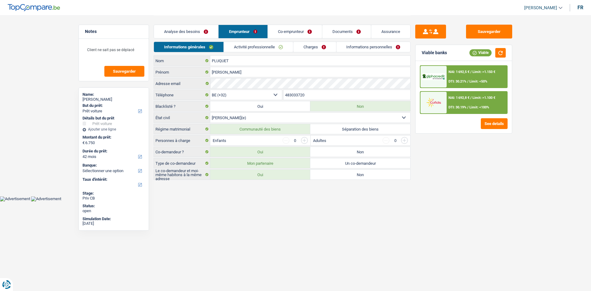
click at [268, 49] on link "Activité professionnelle" at bounding box center [258, 47] width 69 height 10
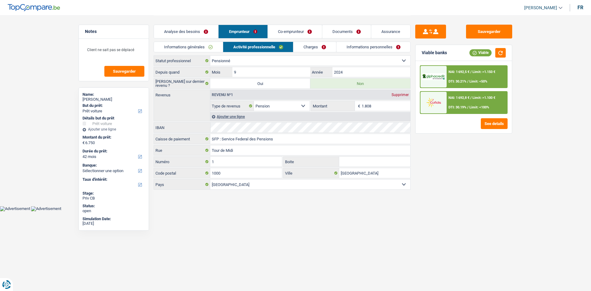
click at [19, 82] on main "Notes Client ne sait pas se déplacé Sauvegarder Name: [PERSON_NAME] But du prêt…" at bounding box center [295, 103] width 591 height 206
click at [202, 29] on link "Analyse des besoins" at bounding box center [186, 31] width 64 height 13
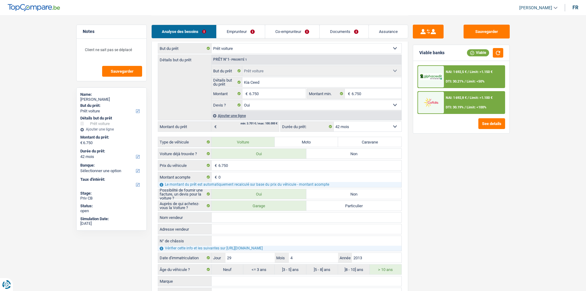
scroll to position [31, 0]
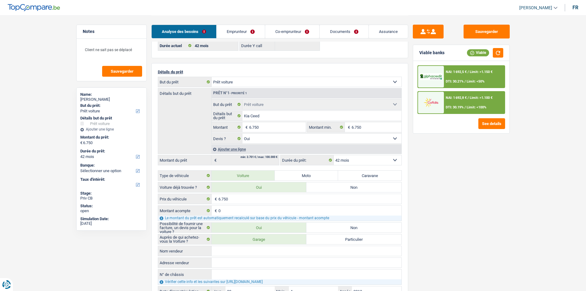
click at [244, 33] on link "Emprunteur" at bounding box center [241, 31] width 48 height 13
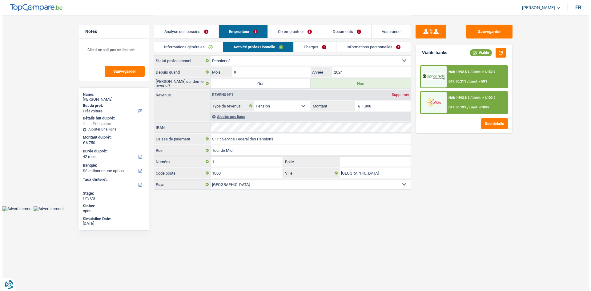
scroll to position [0, 0]
click at [304, 49] on link "Charges" at bounding box center [314, 47] width 43 height 10
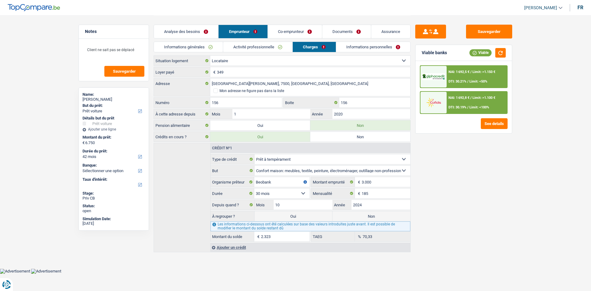
click at [363, 50] on link "Informations personnelles" at bounding box center [373, 47] width 74 height 10
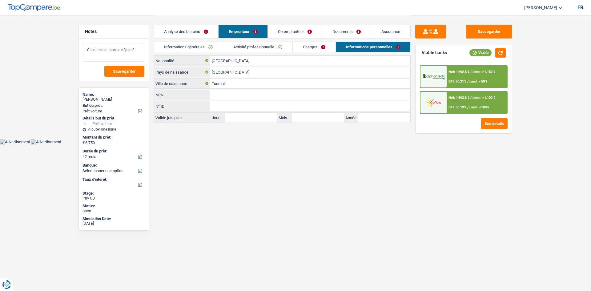
click at [136, 48] on textarea "Client ne sait pas se déplacé" at bounding box center [113, 52] width 61 height 18
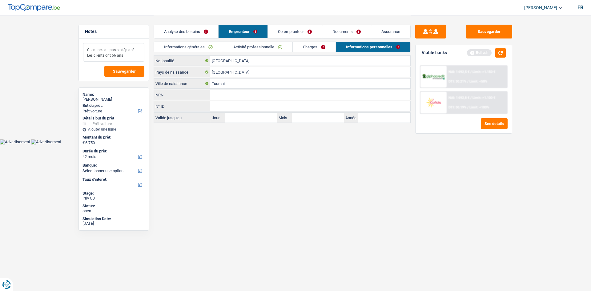
drag, startPoint x: 137, startPoint y: 56, endPoint x: 75, endPoint y: 42, distance: 63.7
click at [75, 42] on div "Notes Client ne sait pas se déplacé Les clients ont 66 ans Sauvegarder Name: [P…" at bounding box center [114, 153] width 80 height 256
type textarea "Client ne sait pas se déplacé Les clients ont 66 ans"
click at [294, 29] on link "Co-emprunteur" at bounding box center [295, 31] width 54 height 13
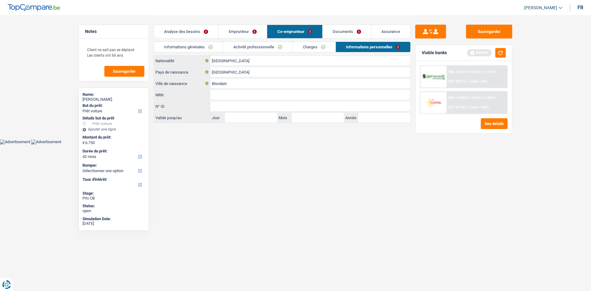
click at [327, 45] on link "Charges" at bounding box center [314, 47] width 43 height 10
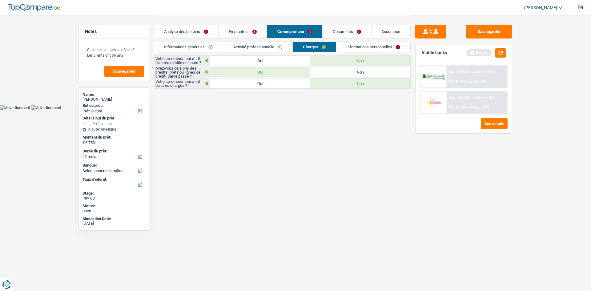
click at [266, 46] on link "Activité professionnelle" at bounding box center [257, 47] width 69 height 10
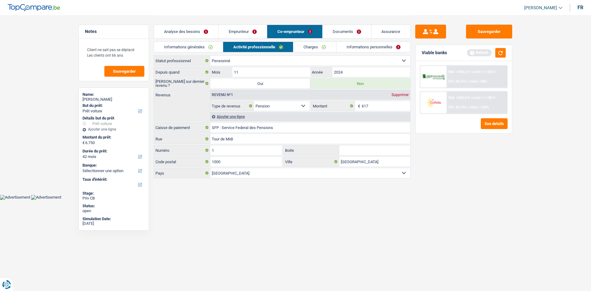
click at [188, 46] on link "Informations générales" at bounding box center [188, 47] width 69 height 10
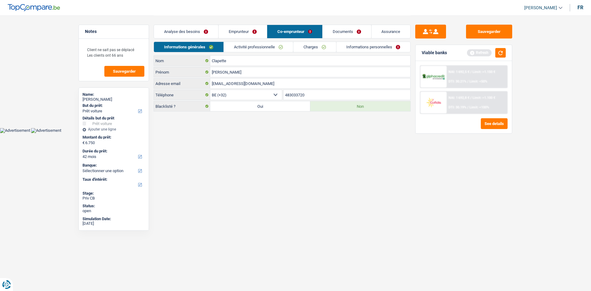
click at [353, 27] on link "Documents" at bounding box center [347, 31] width 49 height 13
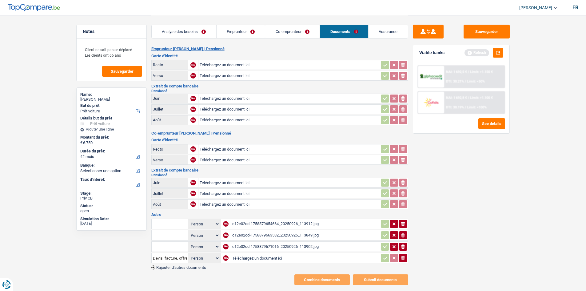
click at [390, 35] on link "Assurance" at bounding box center [388, 31] width 39 height 13
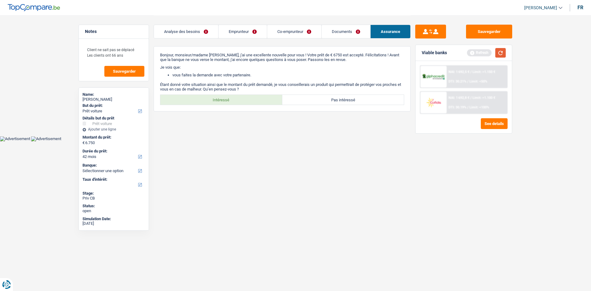
click at [499, 55] on button "button" at bounding box center [500, 53] width 10 height 10
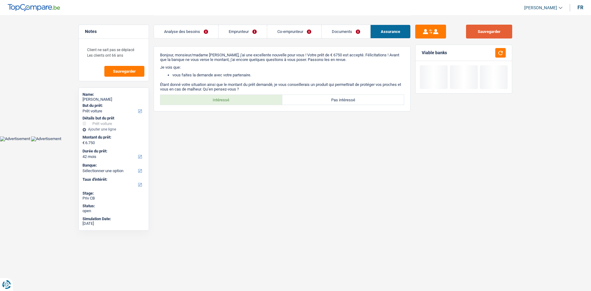
click at [490, 32] on button "Sauvegarder" at bounding box center [489, 32] width 46 height 14
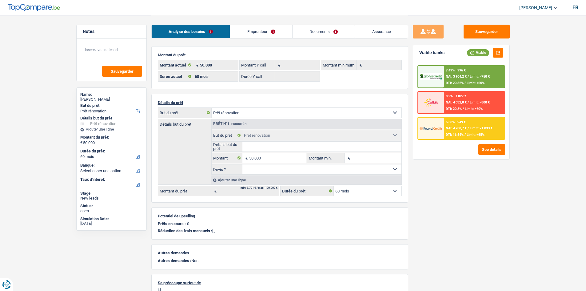
select select "renovation"
select select "60"
select select "renovation"
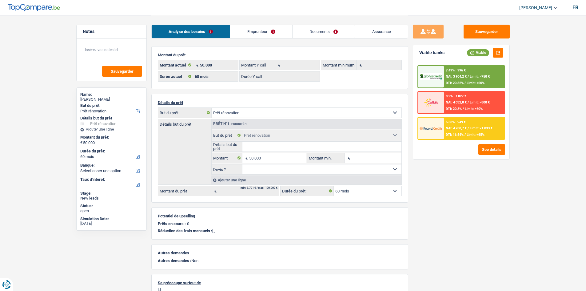
select select "renovation"
select select "60"
click at [323, 34] on link "Documents" at bounding box center [324, 31] width 62 height 13
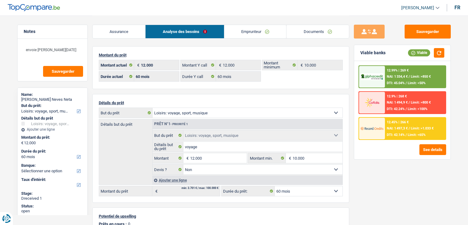
select select "hobbies"
select select "60"
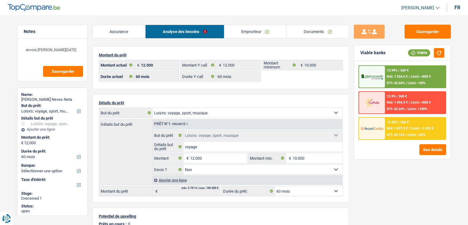
select select "hobbies"
select select "false"
select select "60"
select select "352"
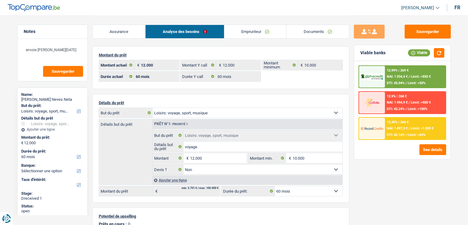
select select "single"
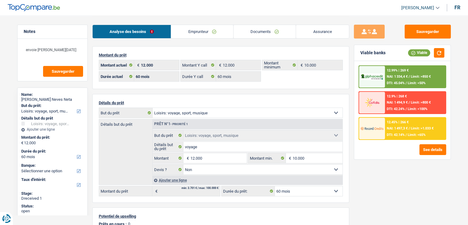
click at [196, 30] on link "Emprunteur" at bounding box center [202, 31] width 62 height 13
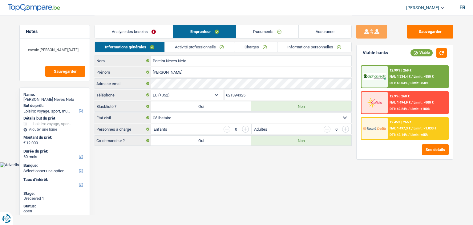
click at [248, 32] on link "Documents" at bounding box center [267, 31] width 62 height 13
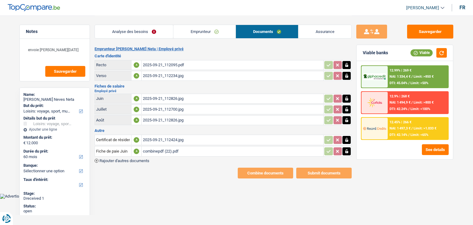
click at [196, 119] on div "2025-09-21_112826.jpg" at bounding box center [232, 119] width 179 height 9
click at [199, 108] on div "2025-09-21_112700.jpg" at bounding box center [232, 109] width 179 height 9
click at [192, 119] on div "2025-09-21_112826.jpg" at bounding box center [232, 119] width 179 height 9
click at [168, 136] on div "2025-09-21_112424.jpg" at bounding box center [232, 139] width 179 height 9
click at [187, 147] on div "combinepdf (22).pdf" at bounding box center [232, 151] width 179 height 9
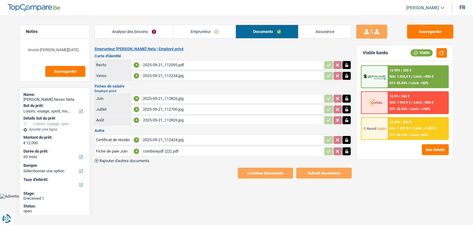
drag, startPoint x: 196, startPoint y: 29, endPoint x: 194, endPoint y: 37, distance: 7.6
click at [195, 29] on link "Emprunteur" at bounding box center [204, 31] width 62 height 13
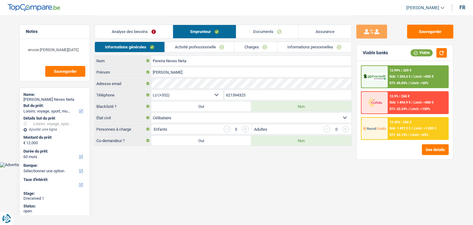
click at [190, 43] on link "Activité professionnelle" at bounding box center [199, 47] width 69 height 10
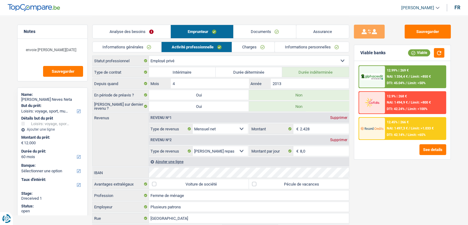
click at [256, 29] on link "Documents" at bounding box center [265, 31] width 62 height 13
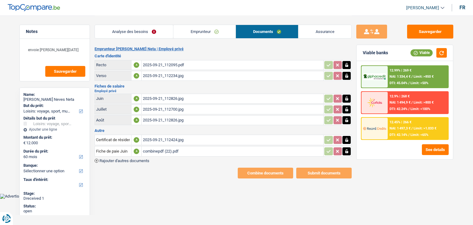
click at [181, 99] on div "2025-09-21_112826.jpg" at bounding box center [232, 98] width 179 height 9
click at [179, 107] on div "2025-09-21_112700.jpg" at bounding box center [232, 109] width 179 height 9
click at [159, 94] on div "2025-09-21_112826.jpg" at bounding box center [232, 98] width 179 height 9
click at [151, 119] on div "2025-09-21_112826.jpg" at bounding box center [232, 119] width 179 height 9
click at [154, 138] on div "2025-09-21_112424.jpg" at bounding box center [232, 139] width 179 height 9
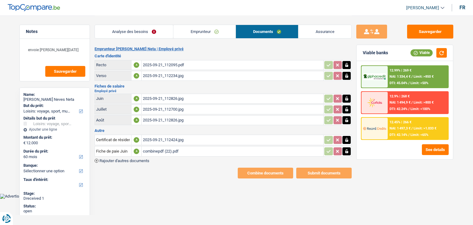
click at [202, 149] on div "combinepdf (22).pdf" at bounding box center [232, 151] width 179 height 9
click at [190, 100] on div "2025-09-21_112826.jpg" at bounding box center [232, 98] width 179 height 9
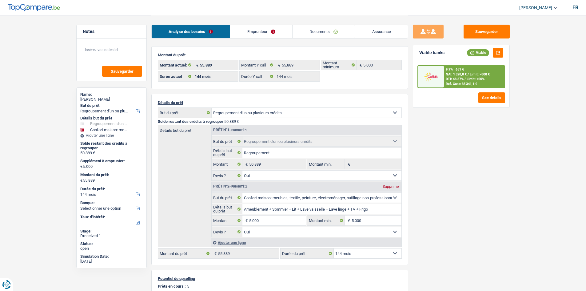
select select "refinancing"
select select "household"
select select "144"
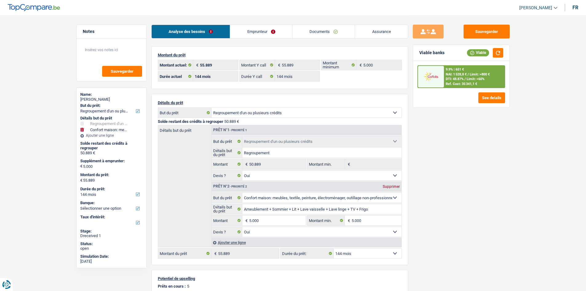
select select "144"
select select "refinancing"
select select "yes"
select select "household"
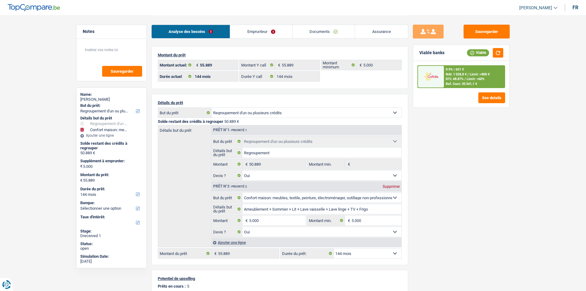
select select "yes"
select select "144"
click at [270, 27] on link "Emprunteur" at bounding box center [261, 31] width 62 height 13
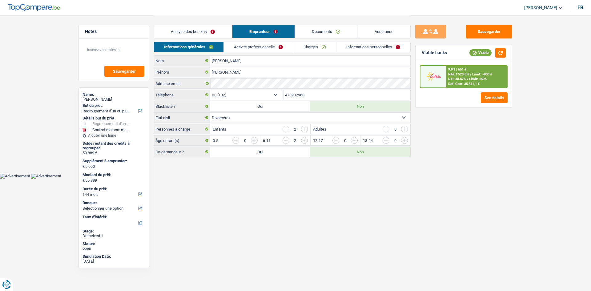
click at [276, 49] on link "Activité professionnelle" at bounding box center [258, 47] width 69 height 10
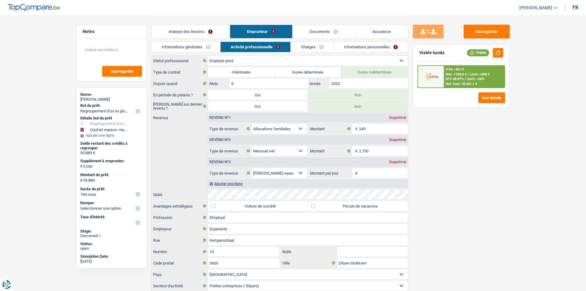
click at [310, 50] on link "Charges" at bounding box center [312, 47] width 43 height 10
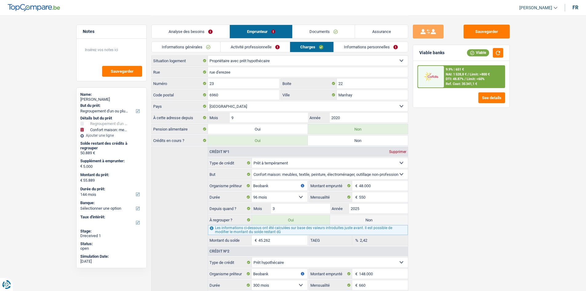
click at [356, 50] on link "Informations personnelles" at bounding box center [371, 47] width 74 height 10
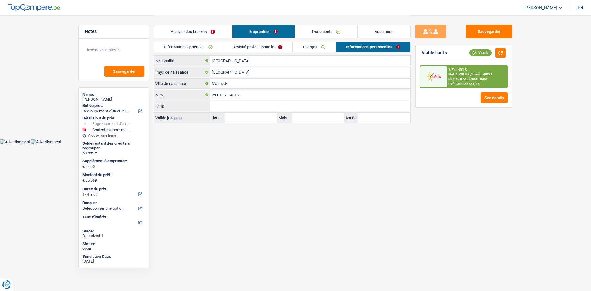
click at [321, 24] on div "Analyse des besoins Emprunteur Documents Assurance" at bounding box center [282, 28] width 257 height 26
click at [335, 35] on link "Documents" at bounding box center [326, 31] width 62 height 13
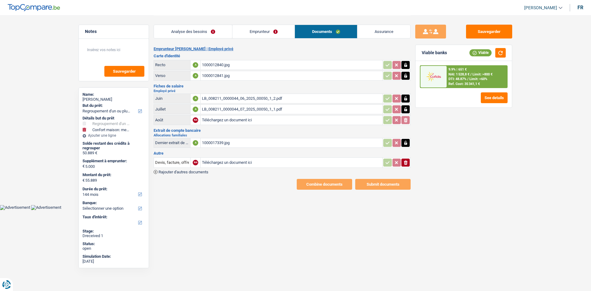
click at [242, 144] on div "1000017339.jpg" at bounding box center [291, 142] width 179 height 9
